Goal: Task Accomplishment & Management: Manage account settings

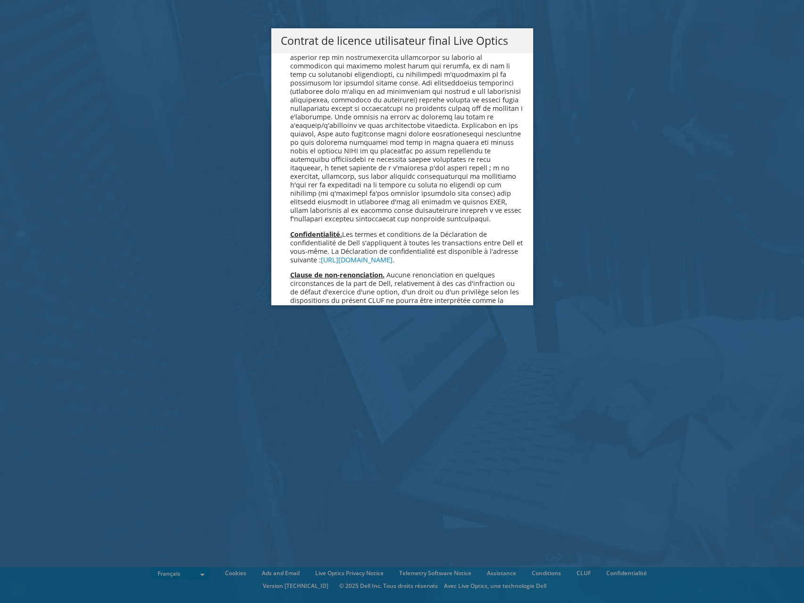
scroll to position [4078, 0]
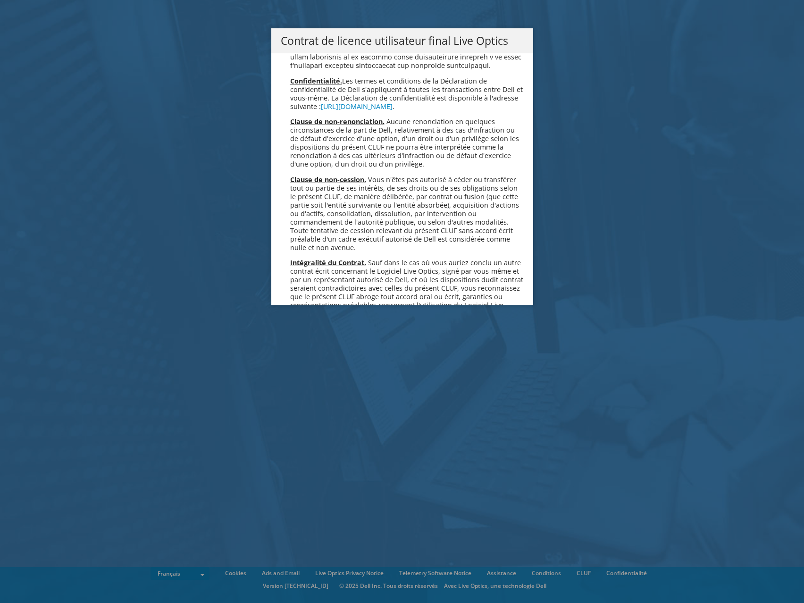
click at [314, 419] on link "Accepter" at bounding box center [309, 430] width 56 height 23
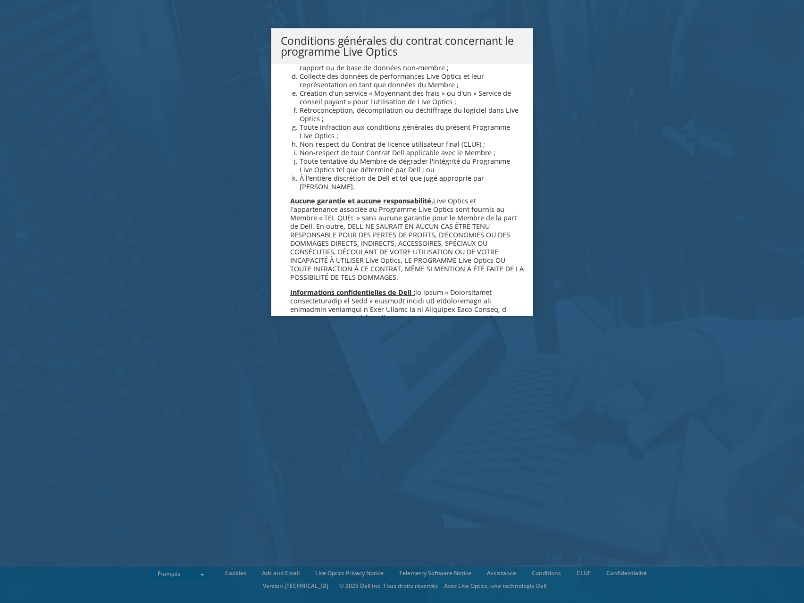
scroll to position [794, 0]
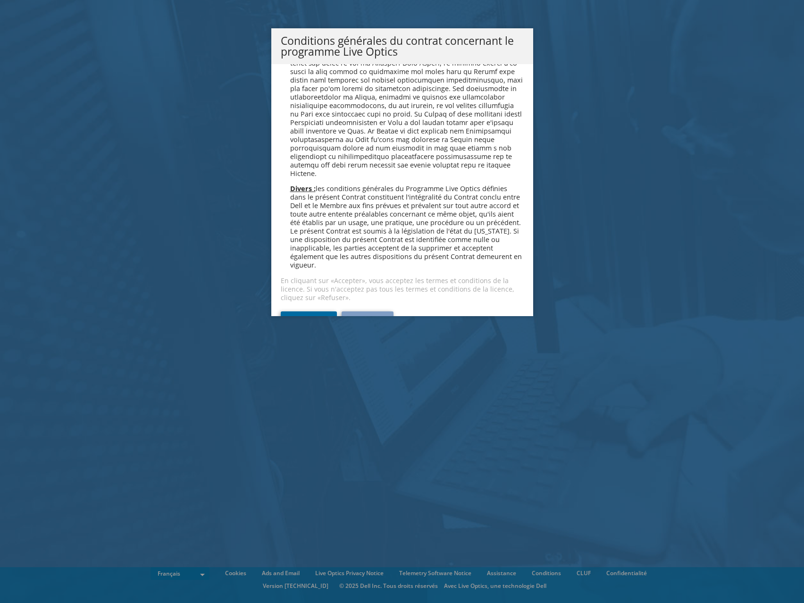
click at [316, 311] on link "Accepter" at bounding box center [309, 322] width 56 height 23
click at [310, 311] on link "Accepter" at bounding box center [309, 322] width 56 height 23
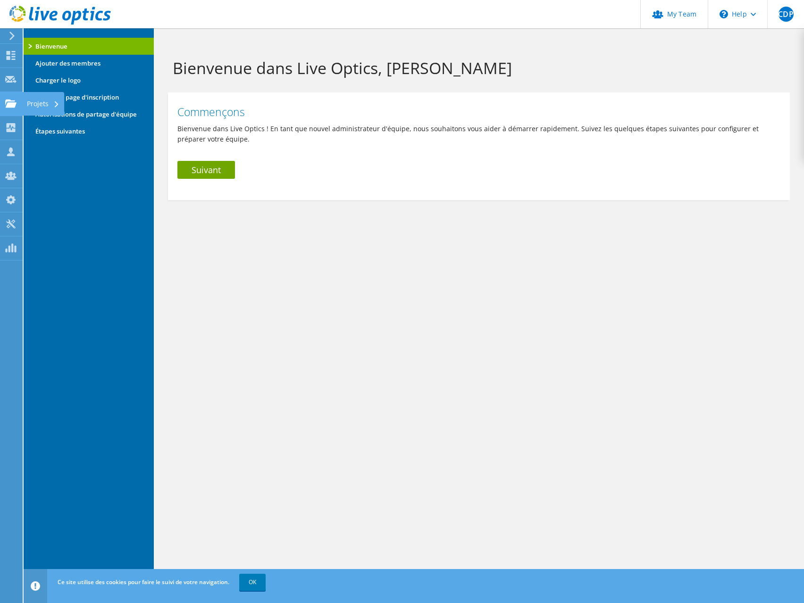
click at [11, 108] on div at bounding box center [10, 105] width 11 height 10
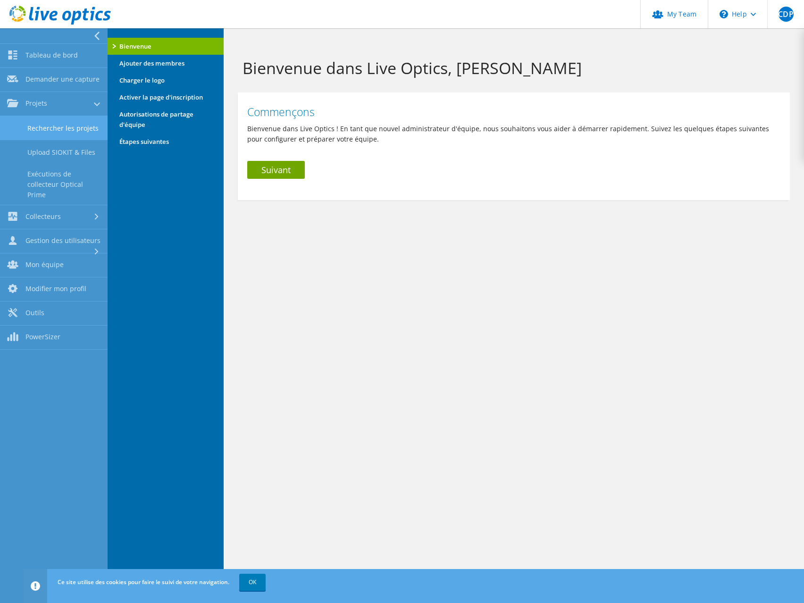
click at [50, 125] on link "Rechercher les projets" at bounding box center [54, 128] width 108 height 24
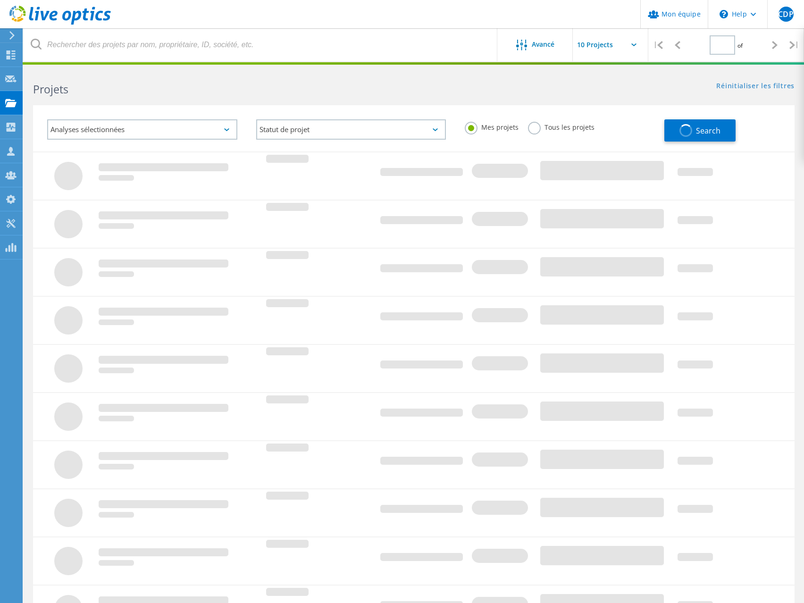
type input "1"
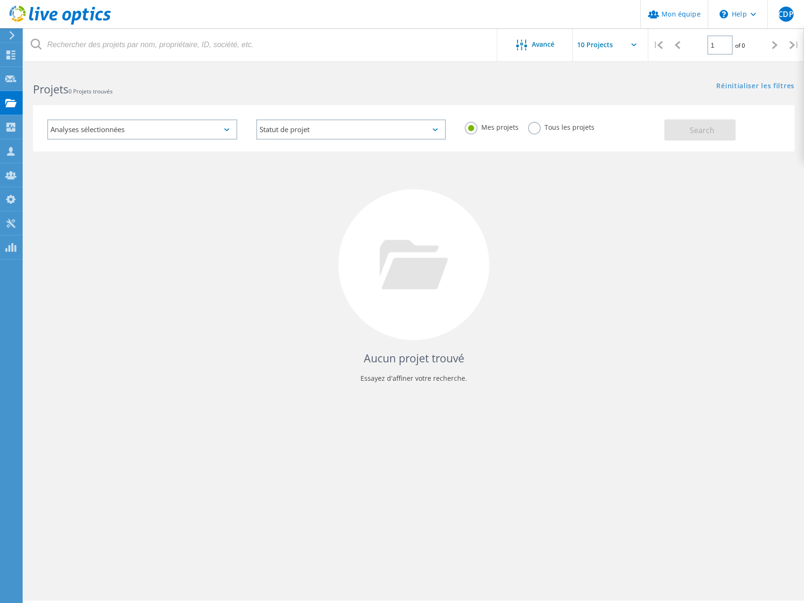
click at [550, 127] on label "Tous les projets" at bounding box center [561, 126] width 67 height 9
click at [0, 0] on input "Tous les projets" at bounding box center [0, 0] width 0 height 0
click at [694, 128] on span "Search" at bounding box center [702, 130] width 25 height 10
click at [9, 80] on icon at bounding box center [10, 79] width 11 height 9
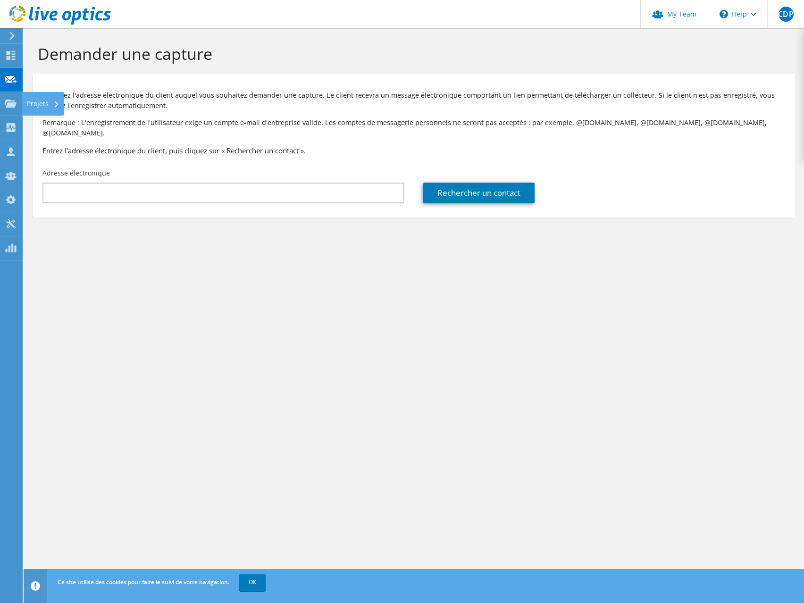
click at [25, 101] on div "Projets" at bounding box center [43, 104] width 42 height 24
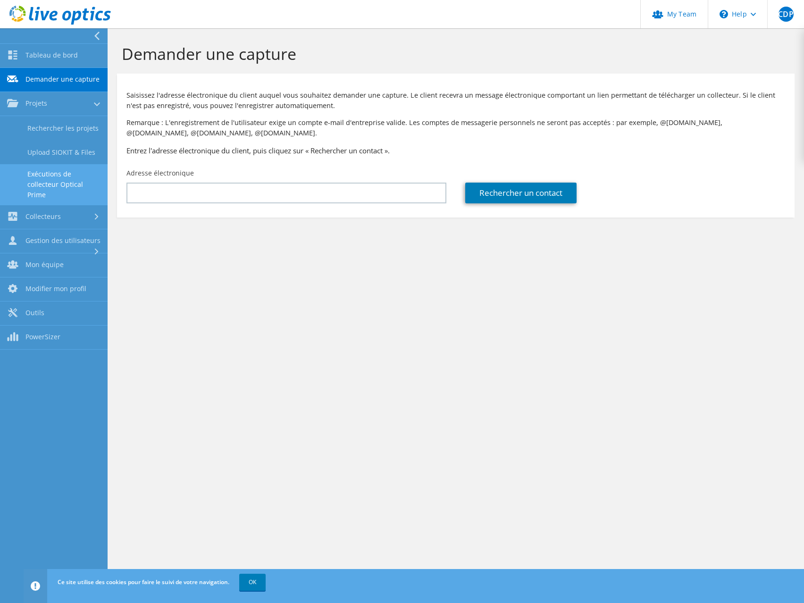
click at [71, 178] on link "Exécutions de collecteur Optical Prime" at bounding box center [54, 184] width 108 height 41
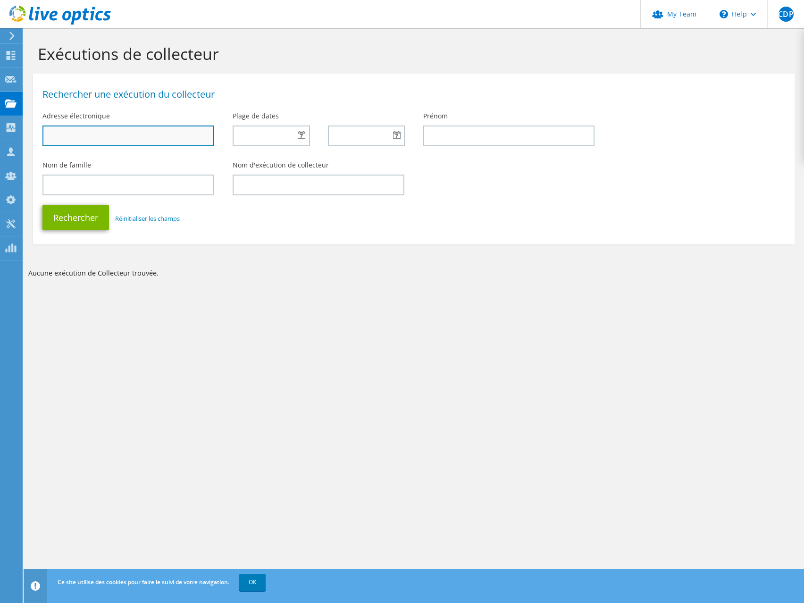
click at [166, 140] on input "text" at bounding box center [127, 135] width 171 height 21
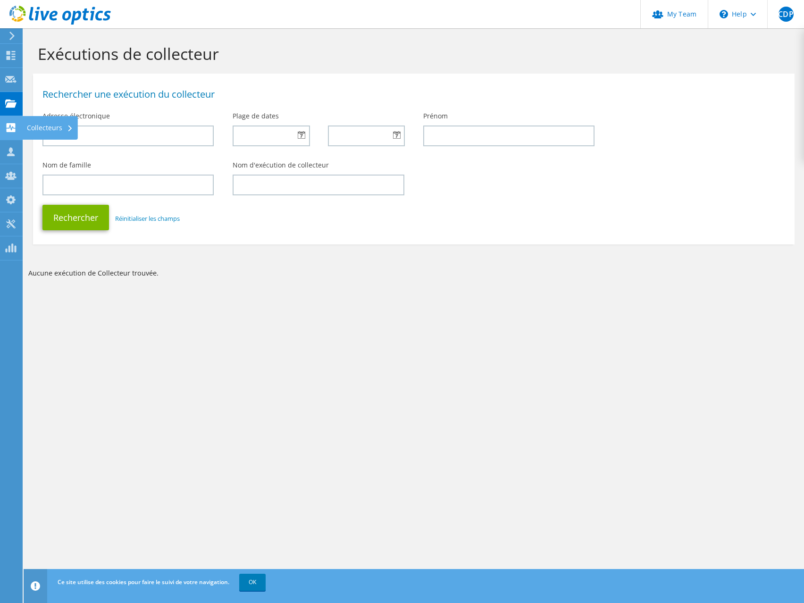
click at [8, 131] on use at bounding box center [11, 127] width 9 height 9
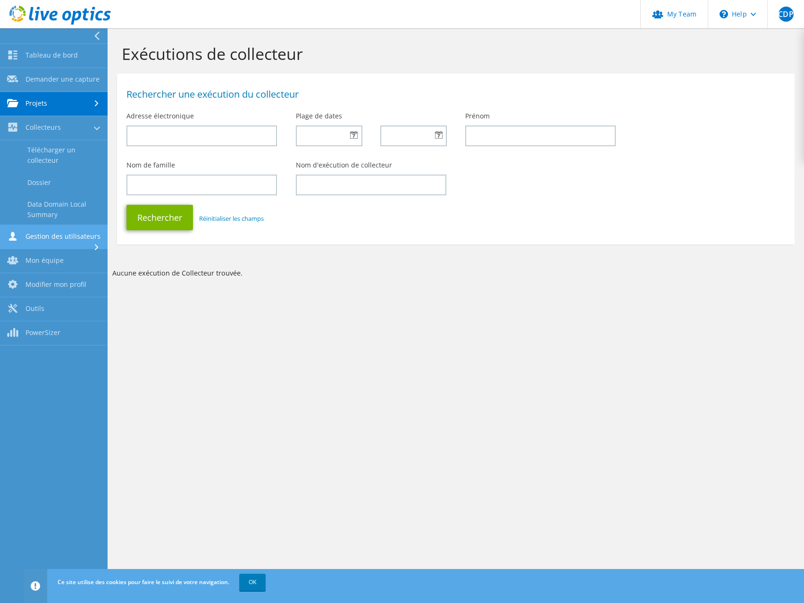
click at [41, 238] on link "Gestion des utilisateurs" at bounding box center [54, 237] width 108 height 24
click at [45, 250] on link "Modifier mon profil" at bounding box center [54, 255] width 108 height 24
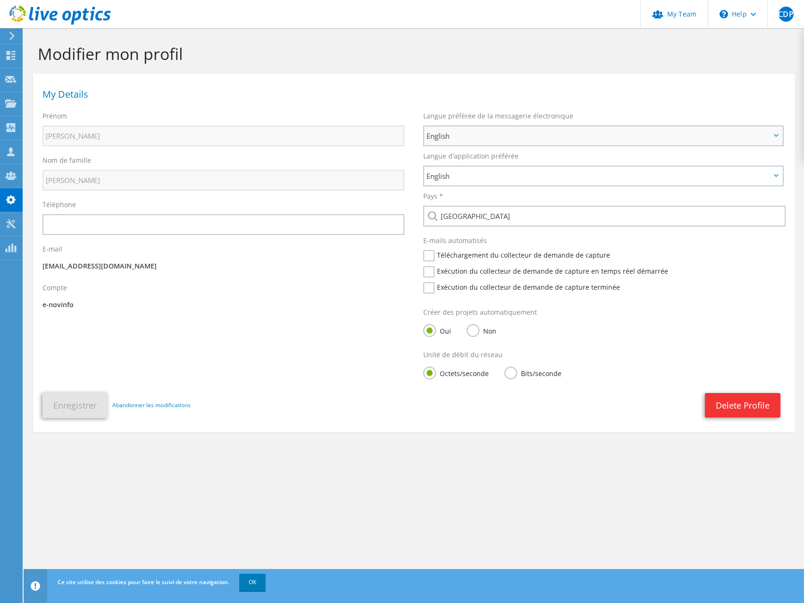
click at [453, 136] on span "English" at bounding box center [598, 135] width 344 height 11
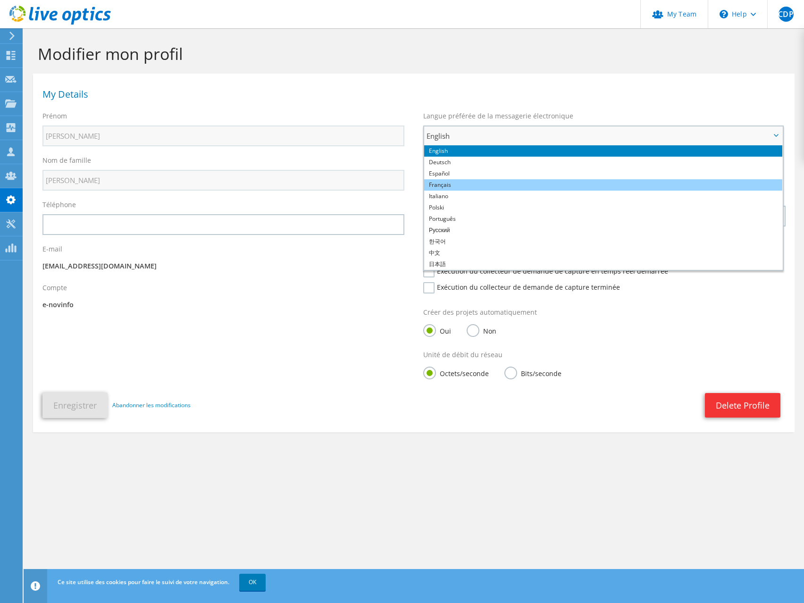
click at [459, 182] on li "Français" at bounding box center [603, 184] width 358 height 11
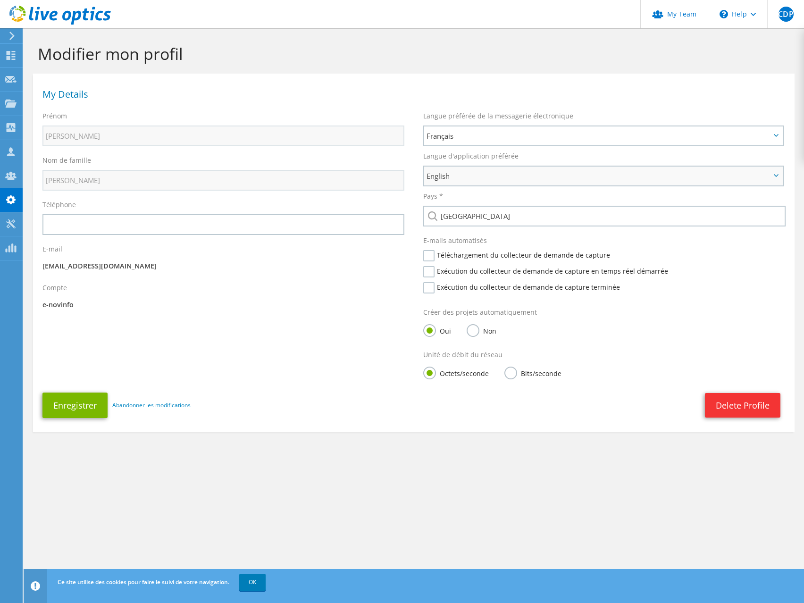
click at [445, 174] on span "English" at bounding box center [598, 175] width 344 height 11
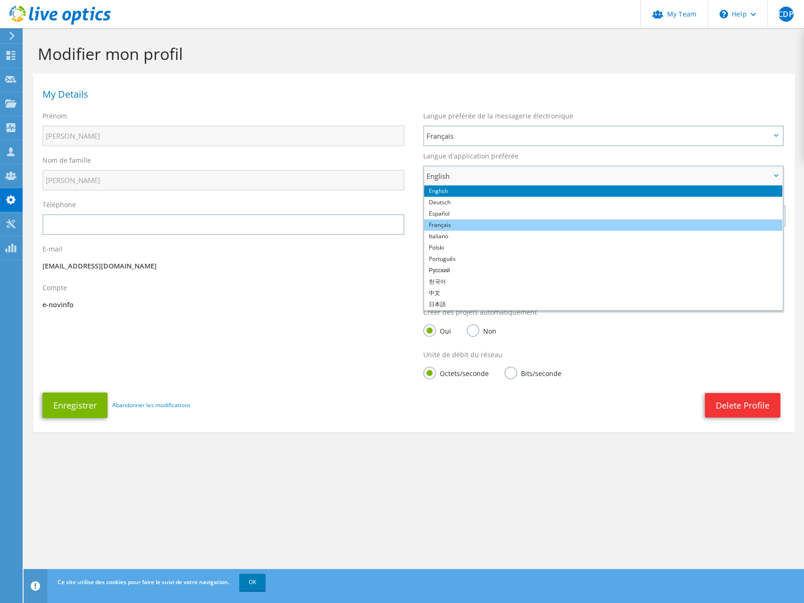
click at [452, 221] on li "Français" at bounding box center [603, 224] width 358 height 11
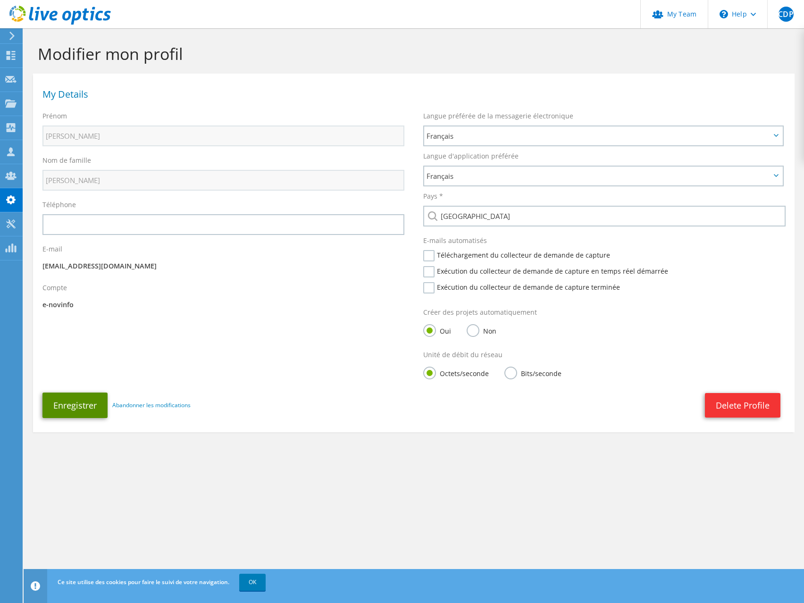
click at [75, 404] on button "Enregistrer" at bounding box center [74, 405] width 65 height 25
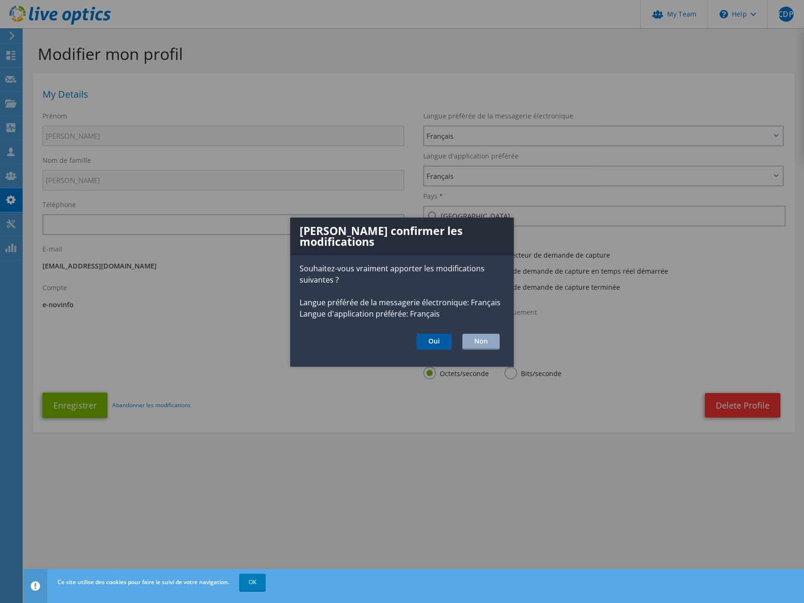
click at [429, 334] on button "Oui" at bounding box center [434, 342] width 35 height 16
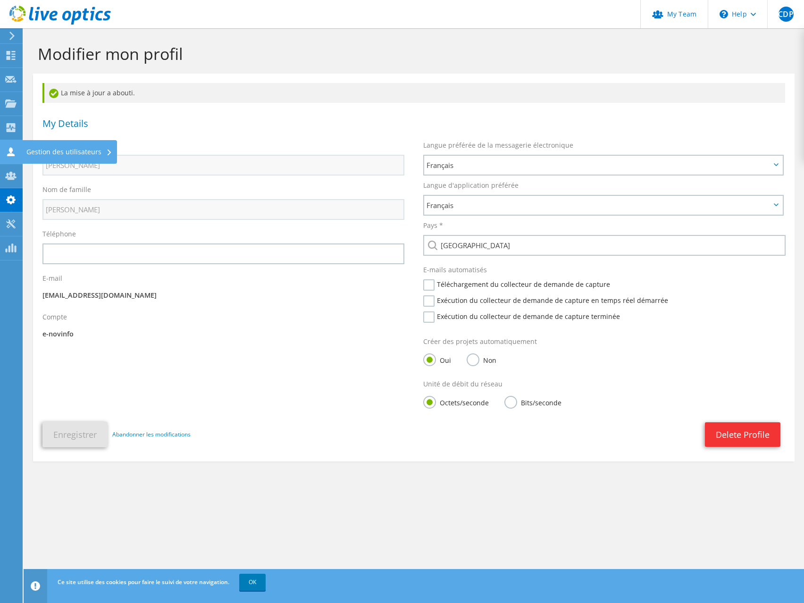
click at [8, 152] on icon at bounding box center [10, 151] width 11 height 9
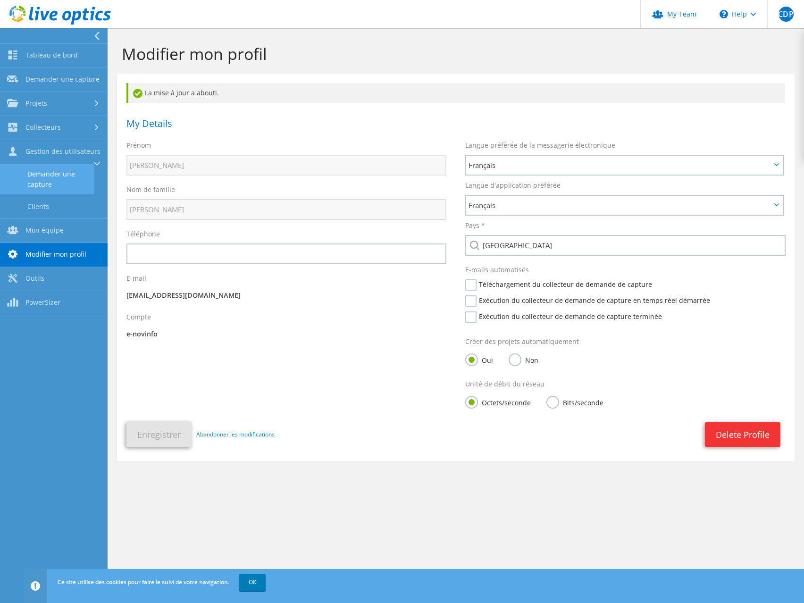
click at [42, 174] on link "Demander une capture" at bounding box center [47, 179] width 94 height 30
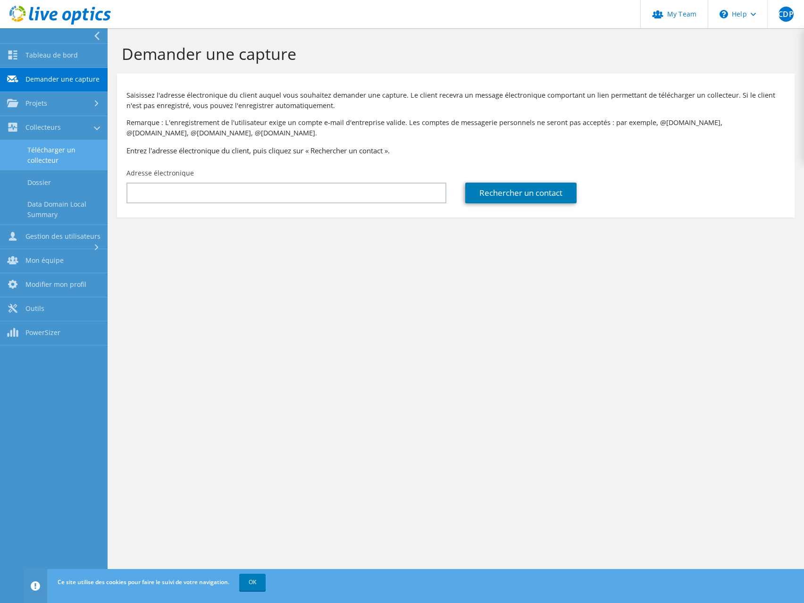
click at [49, 160] on link "Télécharger un collecteur" at bounding box center [54, 155] width 108 height 30
